Goal: Task Accomplishment & Management: Use online tool/utility

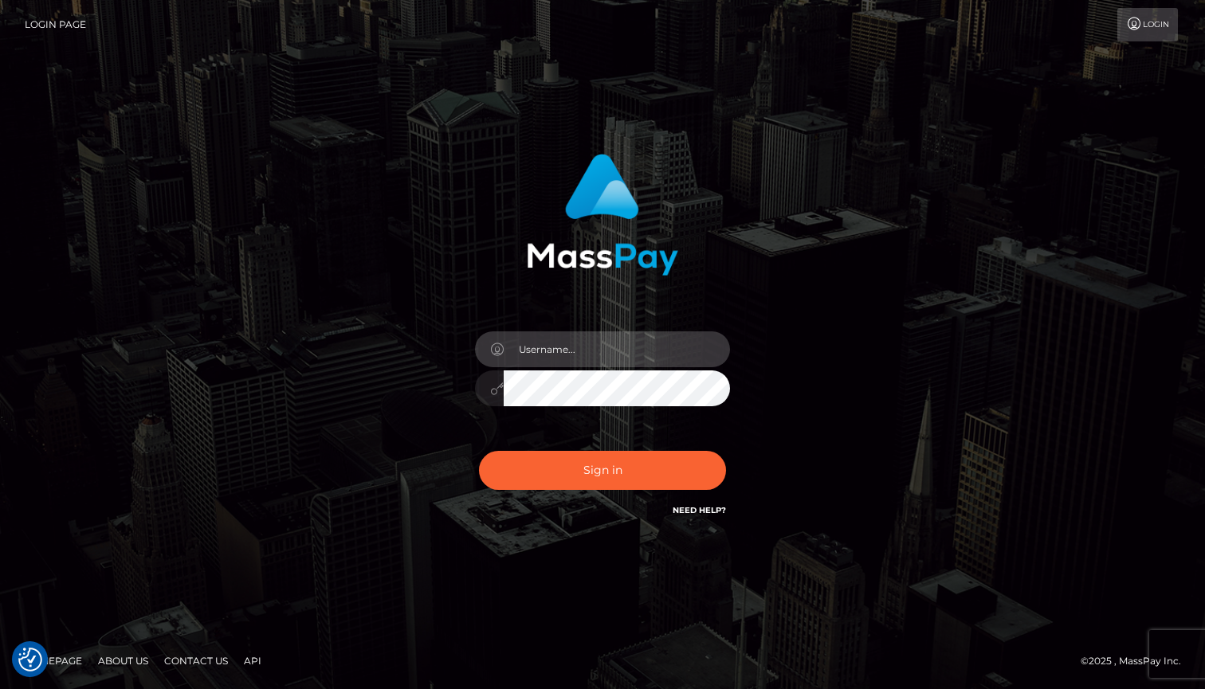
type input "YW5vdGhlcndlYmdpcmxAZ21haWwuY29t"
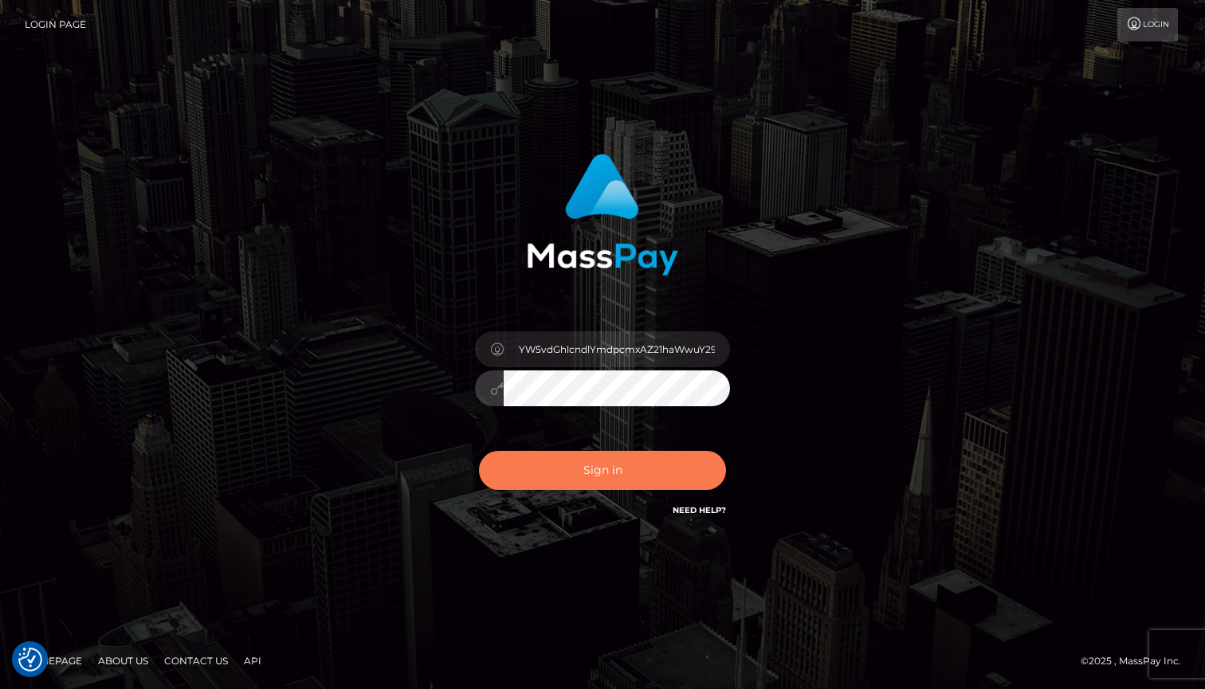
click at [564, 475] on button "Sign in" at bounding box center [602, 470] width 247 height 39
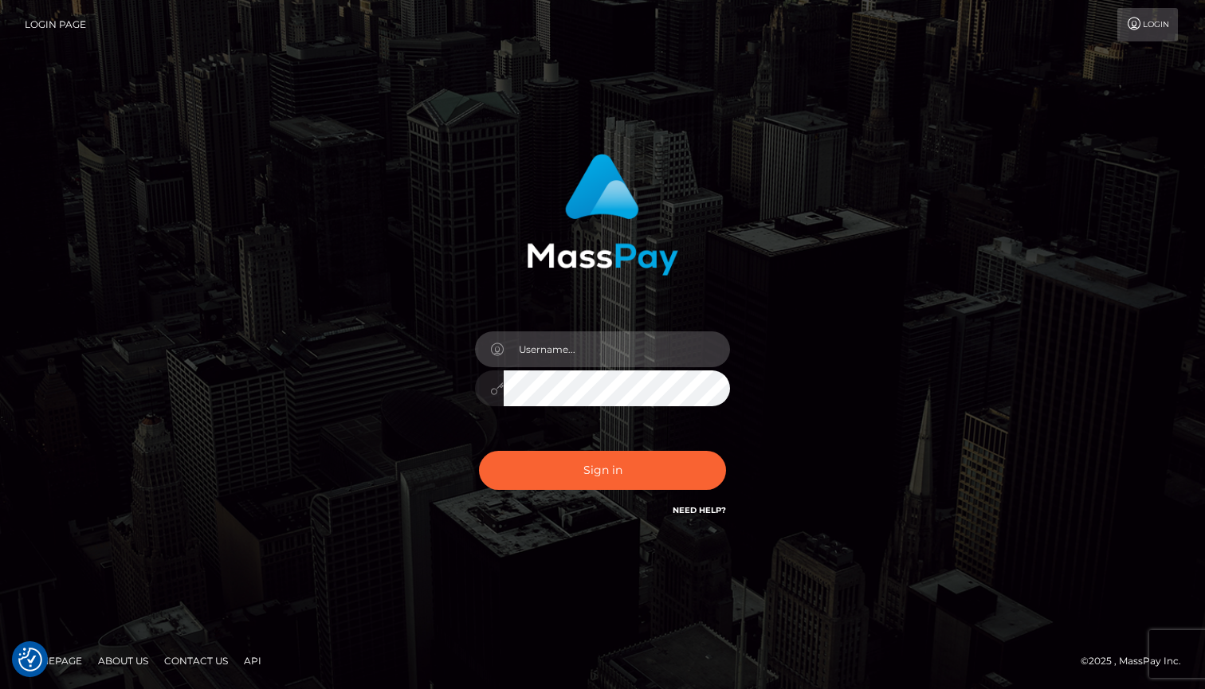
click at [597, 358] on input "text" at bounding box center [616, 349] width 226 height 36
type input "YW5vdGhlcndlYmdpcmxAZ21haWwuY29t"
click at [602, 470] on button "Sign in" at bounding box center [602, 470] width 247 height 39
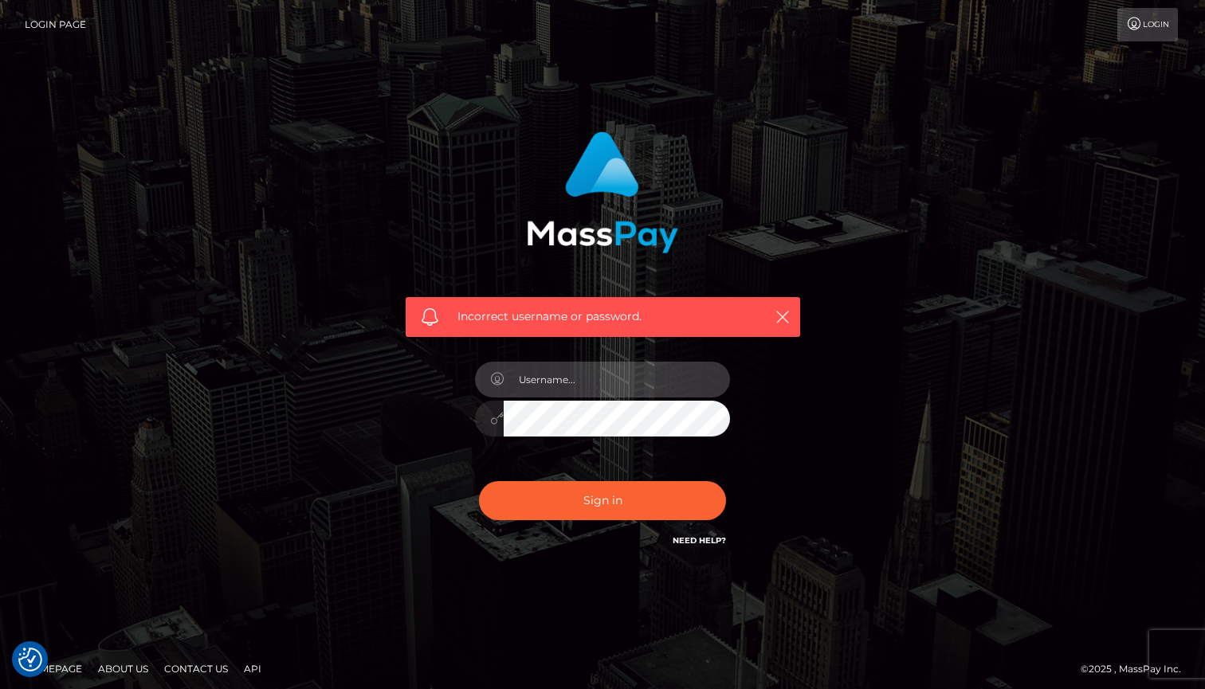
click at [583, 374] on input "text" at bounding box center [616, 380] width 226 height 36
type input "anotherwebgirl@gmail.com"
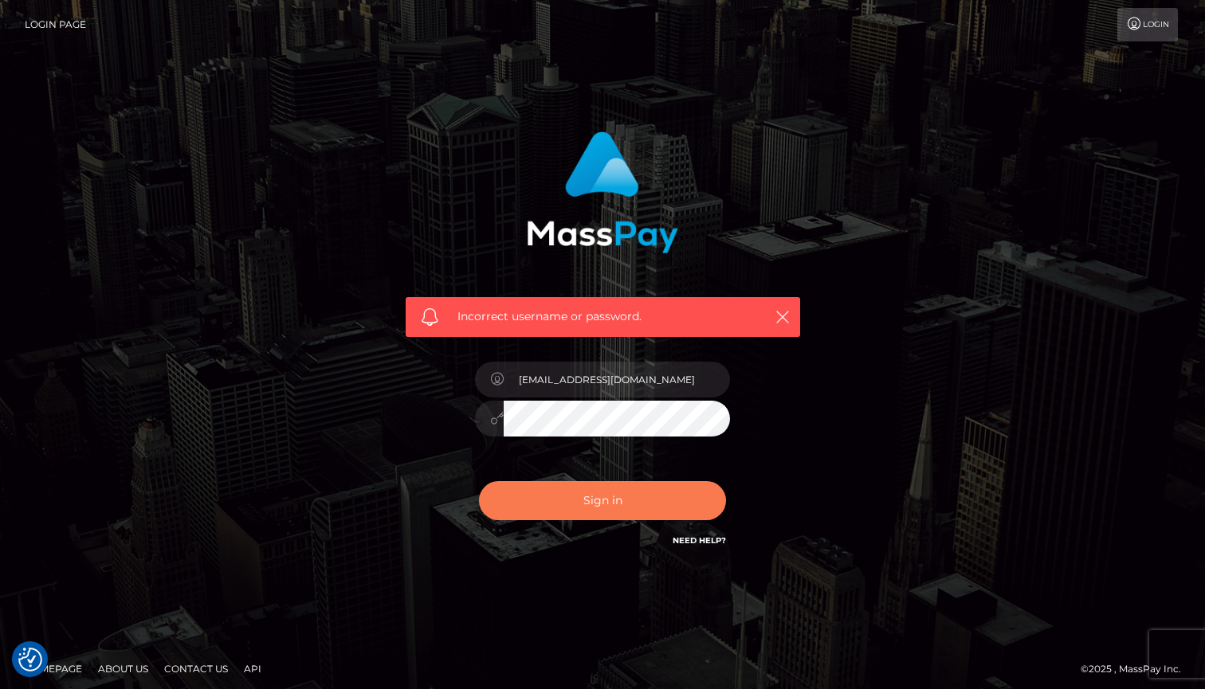
click at [618, 500] on button "Sign in" at bounding box center [602, 500] width 247 height 39
